Goal: Task Accomplishment & Management: Manage account settings

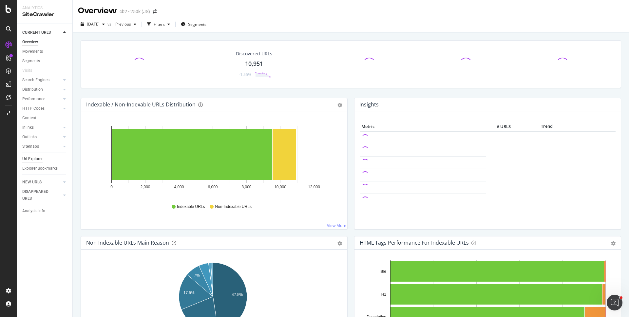
click at [41, 161] on div "Url Explorer" at bounding box center [32, 159] width 20 height 7
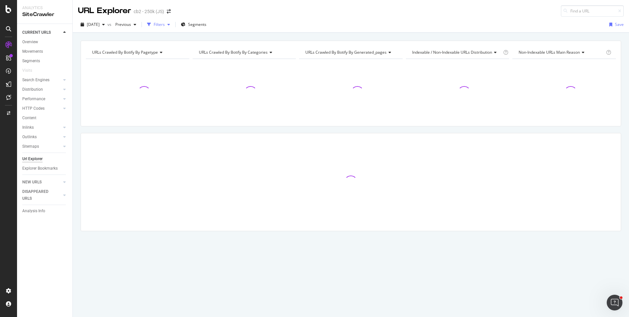
click at [151, 26] on icon "button" at bounding box center [149, 25] width 4 height 4
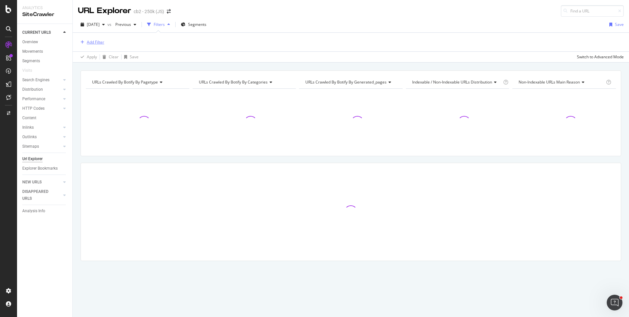
click at [98, 42] on div "Add Filter" at bounding box center [95, 42] width 17 height 6
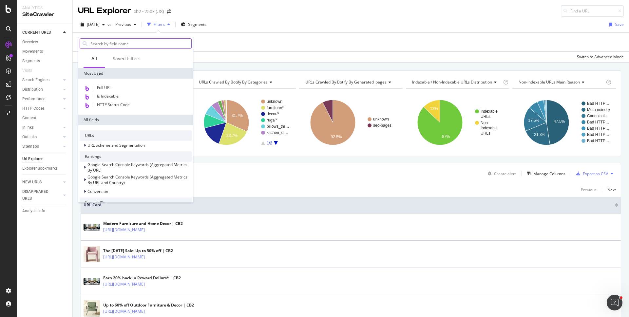
click at [123, 46] on input "text" at bounding box center [141, 44] width 102 height 10
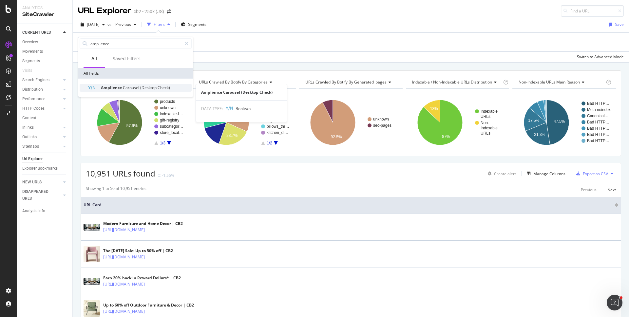
type input "amplience"
click at [135, 90] on span "Carousel" at bounding box center [131, 88] width 17 height 6
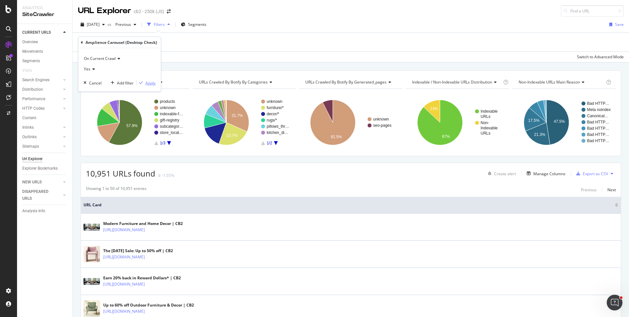
click at [146, 82] on div "Apply" at bounding box center [151, 83] width 10 height 6
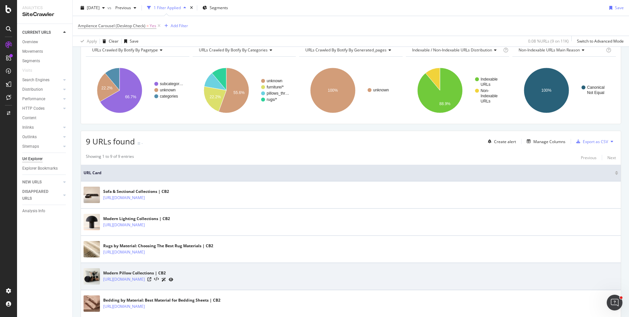
scroll to position [5, 0]
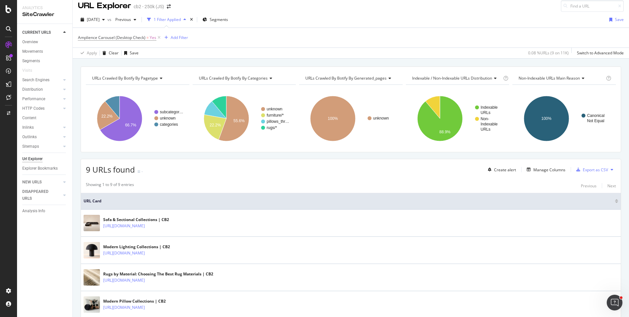
click at [157, 37] on icon at bounding box center [159, 37] width 6 height 7
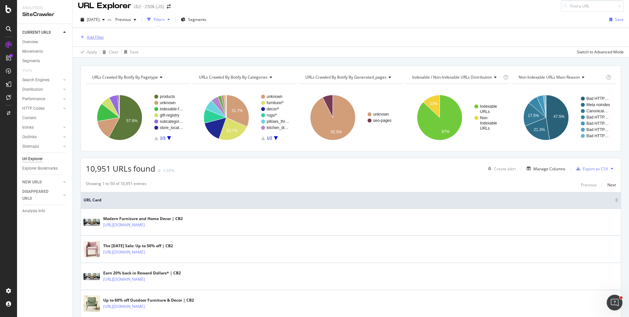
click at [97, 37] on div "Add Filter" at bounding box center [95, 37] width 17 height 6
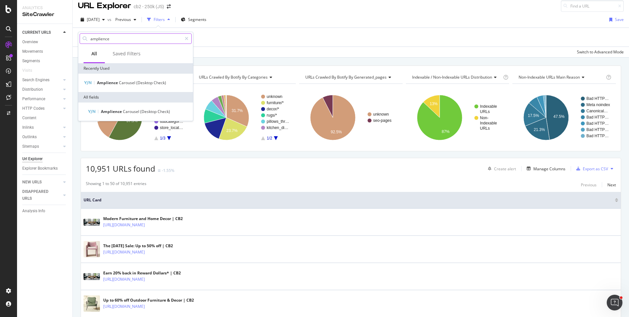
type input "g"
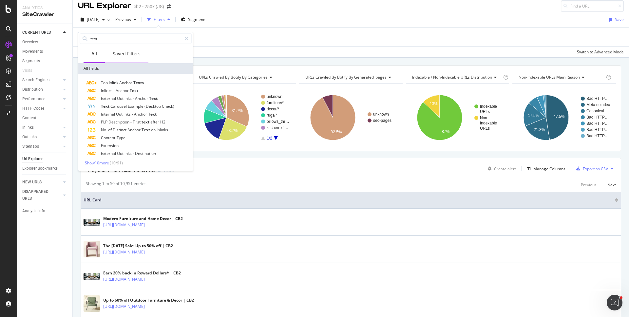
type input "text"
click at [129, 55] on div "Saved Filters" at bounding box center [127, 53] width 28 height 7
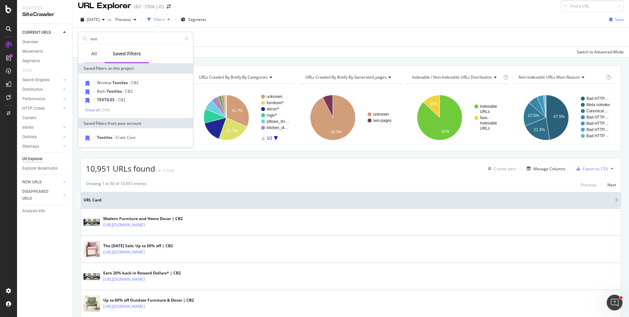
click at [91, 55] on div "All" at bounding box center [94, 53] width 6 height 7
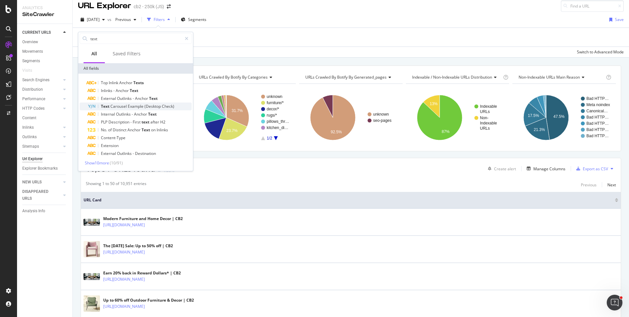
click at [150, 108] on span "(Desktop" at bounding box center [153, 107] width 17 height 6
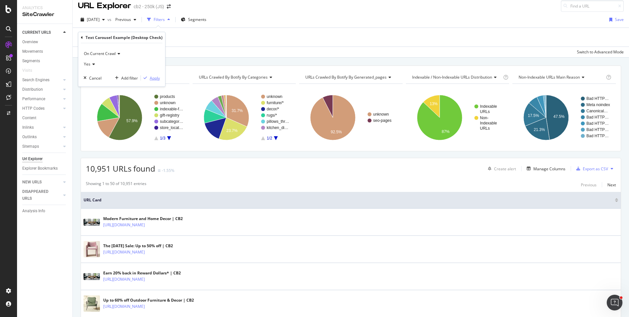
click at [151, 78] on div "Apply" at bounding box center [155, 78] width 10 height 6
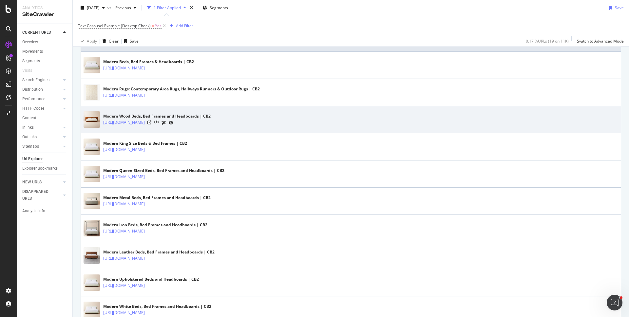
scroll to position [294, 0]
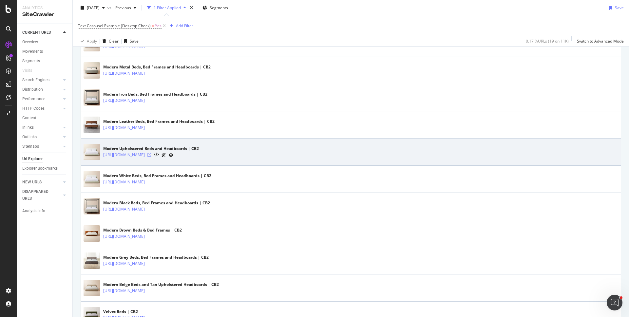
click at [151, 155] on icon at bounding box center [149, 155] width 4 height 4
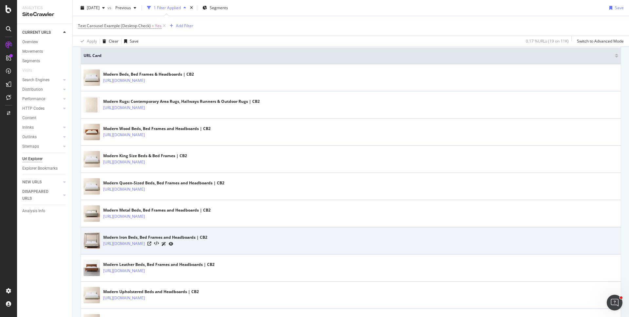
scroll to position [0, 0]
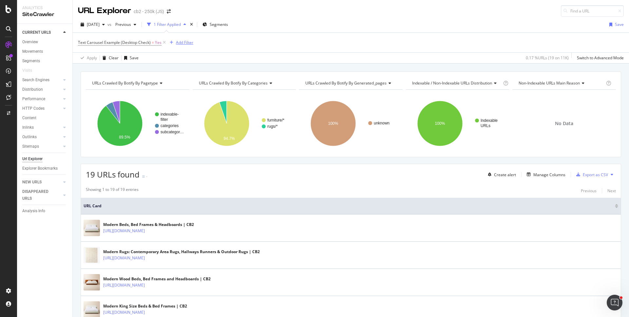
click at [184, 44] on div "Add Filter" at bounding box center [184, 43] width 17 height 6
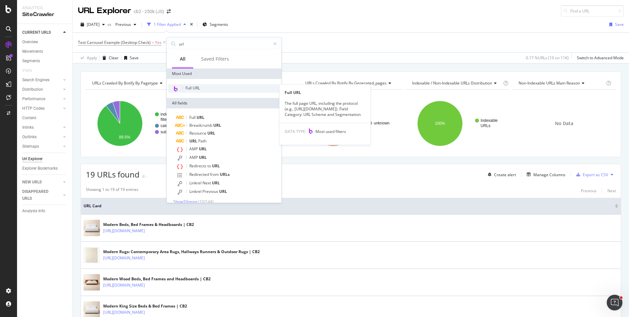
type input "url"
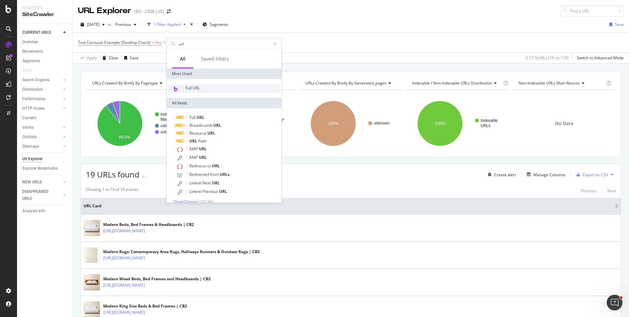
click at [205, 87] on div "Full URL" at bounding box center [224, 88] width 112 height 9
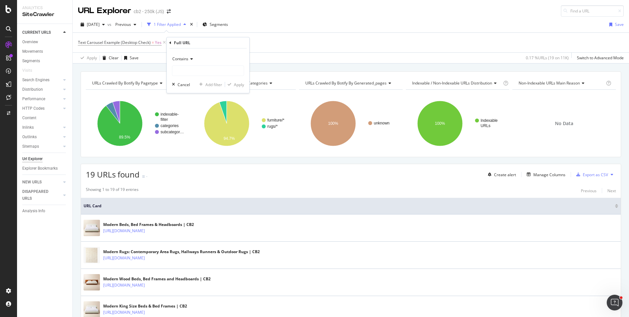
click at [188, 58] on span "Contains" at bounding box center [180, 59] width 16 height 6
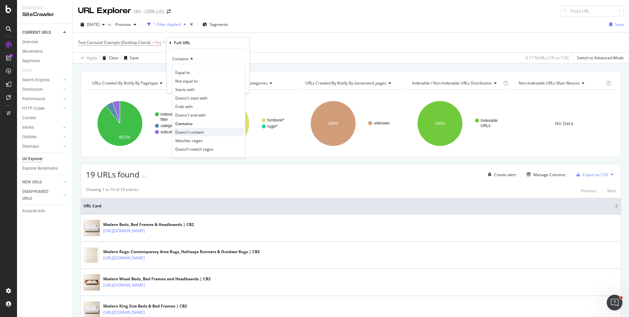
click at [192, 132] on span "Doesn't contain" at bounding box center [189, 132] width 29 height 6
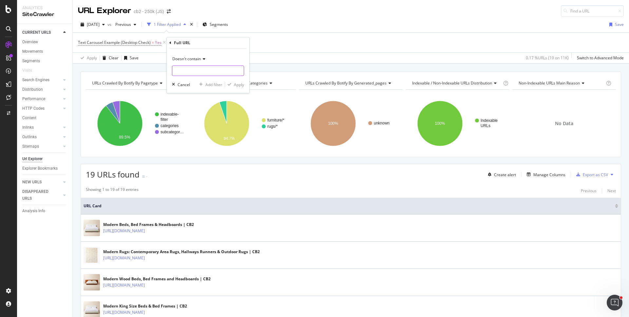
click at [198, 69] on input "text" at bounding box center [207, 71] width 71 height 10
type input "filters"
click at [239, 83] on div "Apply" at bounding box center [239, 85] width 10 height 6
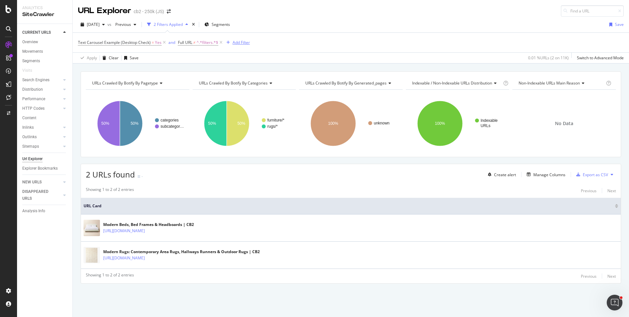
click at [233, 42] on div "Add Filter" at bounding box center [241, 43] width 17 height 6
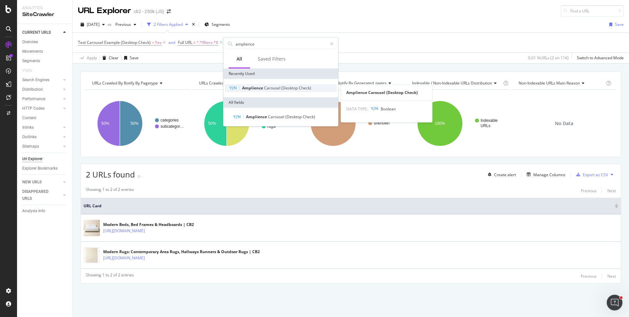
type input "amplience"
click at [274, 87] on span "Carousel" at bounding box center [272, 88] width 17 height 6
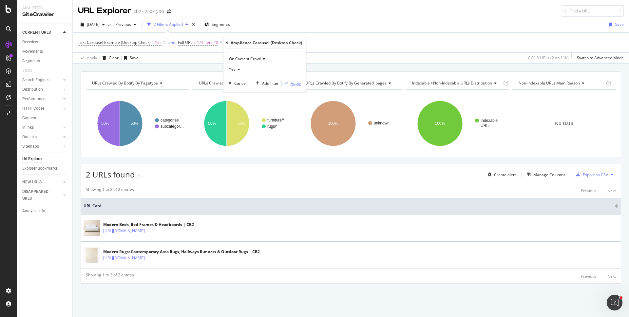
click at [291, 82] on div "Apply" at bounding box center [296, 84] width 10 height 6
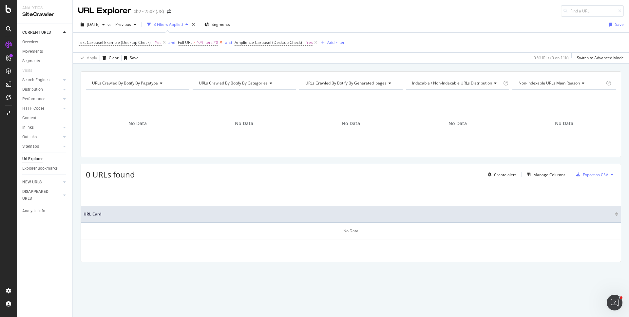
click at [220, 42] on icon at bounding box center [221, 42] width 6 height 7
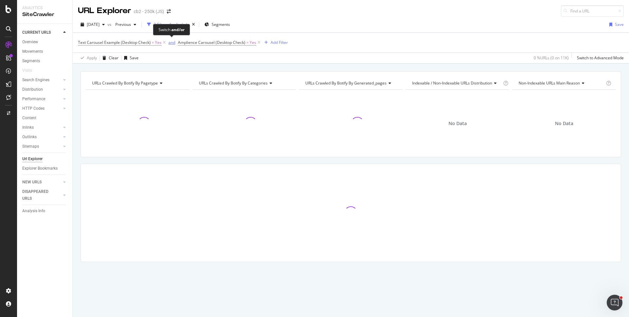
click at [169, 42] on div "and" at bounding box center [171, 43] width 7 height 6
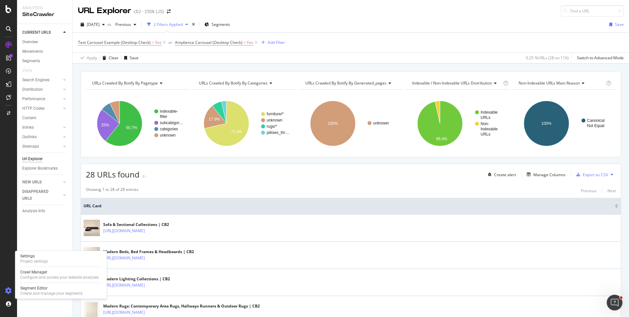
click at [8, 288] on icon at bounding box center [8, 291] width 7 height 7
click at [7, 290] on icon at bounding box center [8, 291] width 7 height 7
click at [34, 262] on div "Project settings" at bounding box center [34, 261] width 28 height 5
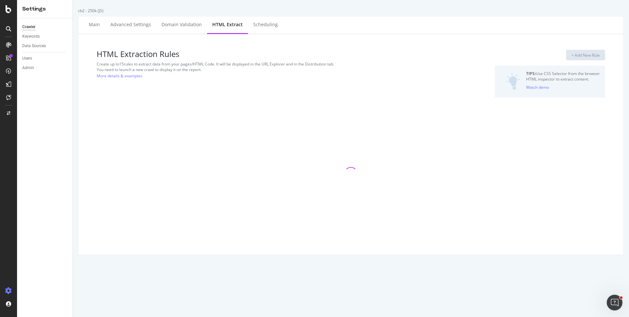
select select "count"
select select "exist"
select select "count"
select select "exist"
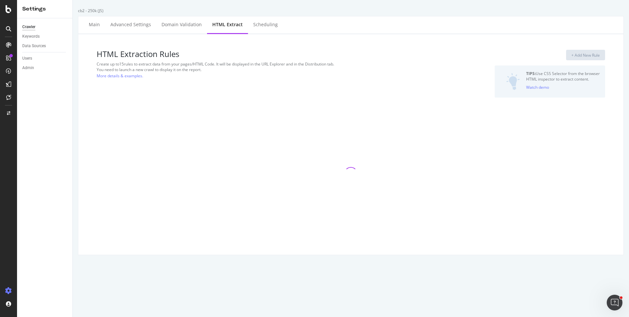
select select "count"
select select "exist"
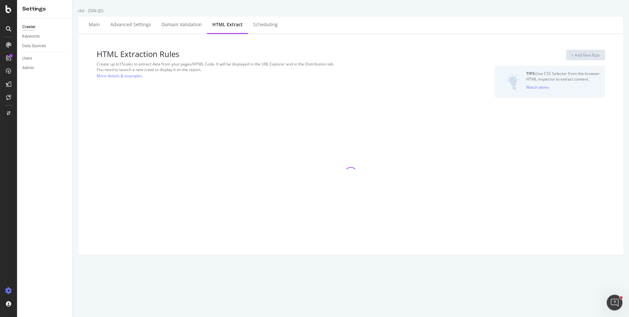
select select "exist"
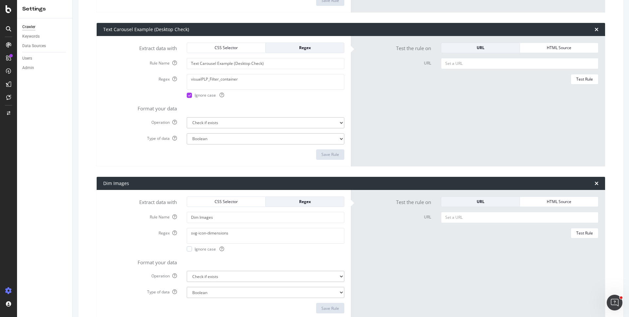
scroll to position [1484, 0]
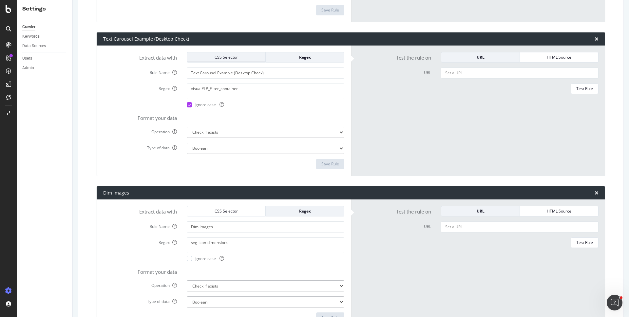
click at [222, 57] on div "CSS Selector" at bounding box center [226, 57] width 68 height 6
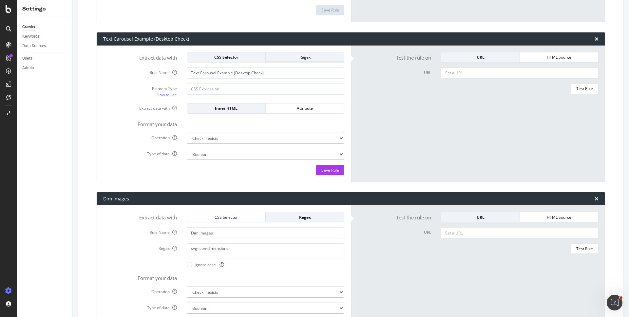
click at [286, 58] on div "Regex" at bounding box center [305, 57] width 68 height 6
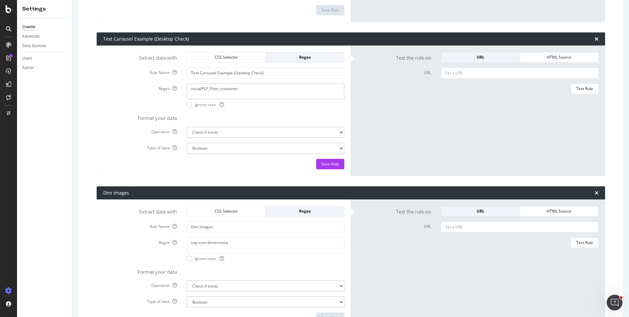
drag, startPoint x: 226, startPoint y: 90, endPoint x: 167, endPoint y: 91, distance: 58.7
click at [167, 91] on div "Regex visualPLP_Filter_container Ignore case" at bounding box center [223, 96] width 251 height 24
paste textarea "[URL][DOMAIN_NAME]"
paste textarea "-filter-carousel-"
type textarea "visual-filter-carousel-container"
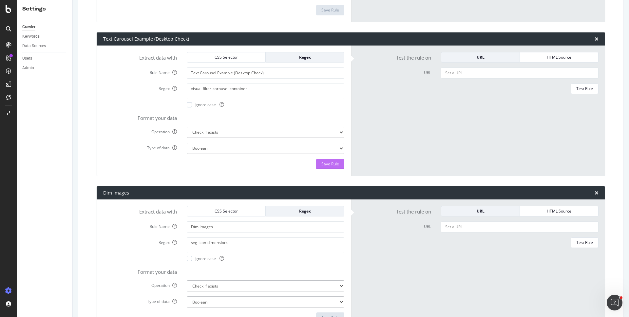
click at [329, 162] on div "Save Rule" at bounding box center [330, 164] width 18 height 6
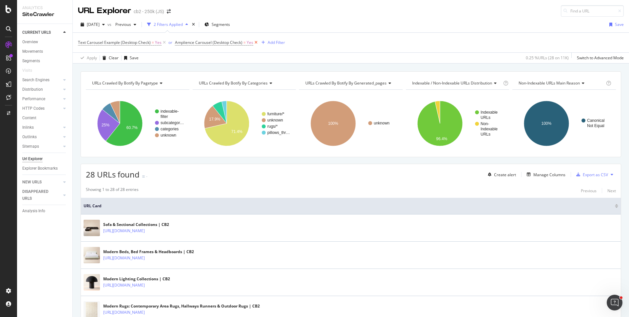
click at [255, 43] on icon at bounding box center [256, 42] width 6 height 7
